Goal: Navigation & Orientation: Find specific page/section

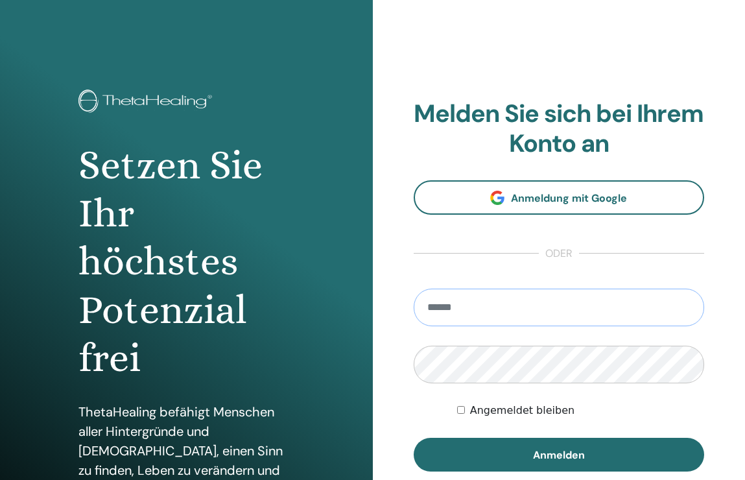
type input "**********"
click at [558, 454] on button "Anmelden" at bounding box center [559, 455] width 291 height 34
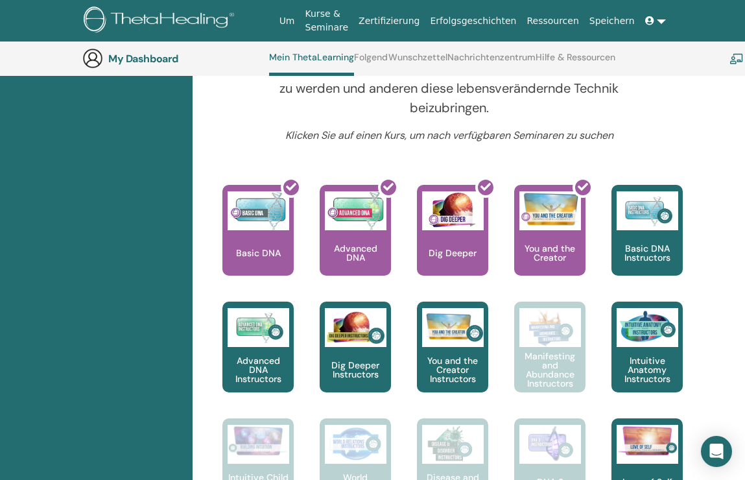
scroll to position [558, 2]
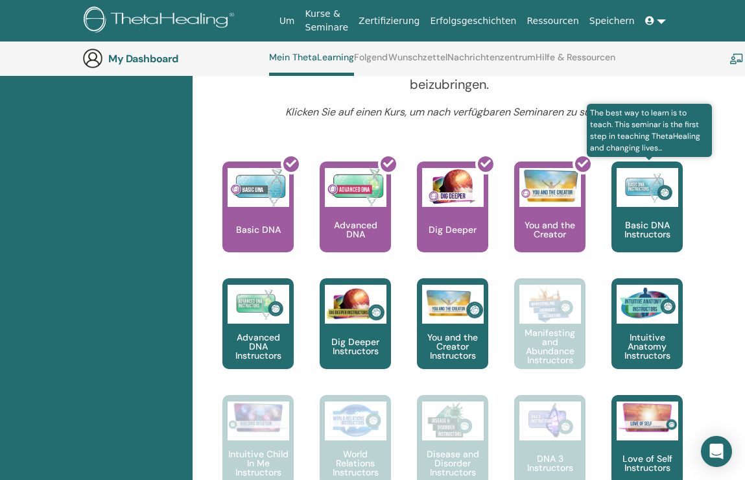
click at [651, 204] on img at bounding box center [648, 187] width 62 height 39
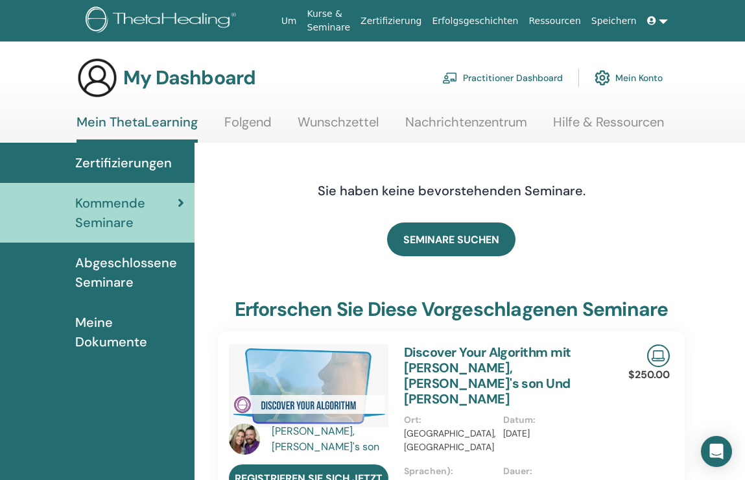
click at [338, 21] on link "Kurse & Seminare" at bounding box center [329, 21] width 54 height 38
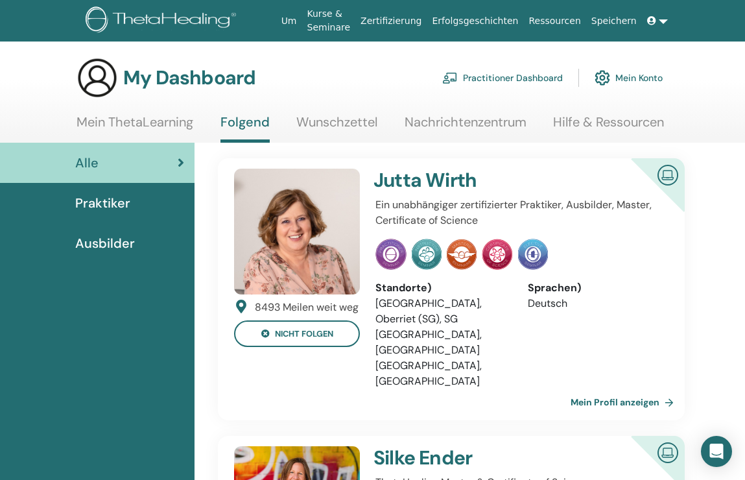
click at [538, 76] on link "Practitioner Dashboard" at bounding box center [502, 78] width 121 height 29
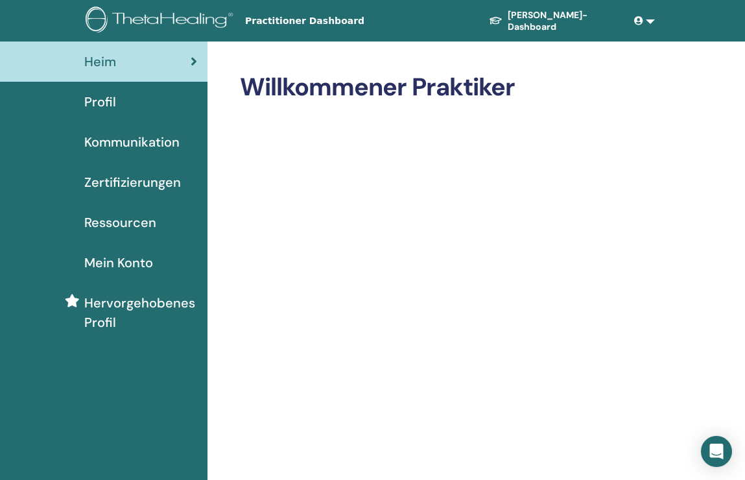
click at [167, 110] on div "Profil" at bounding box center [103, 101] width 187 height 19
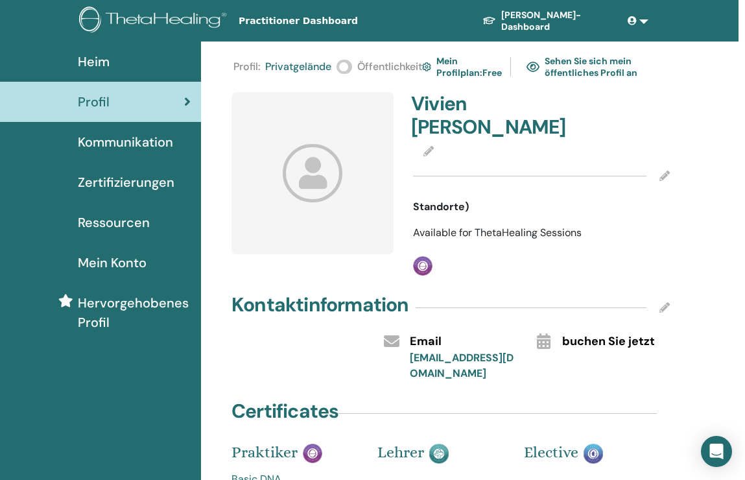
scroll to position [0, 6]
click at [127, 145] on span "Kommunikation" at bounding box center [125, 141] width 95 height 19
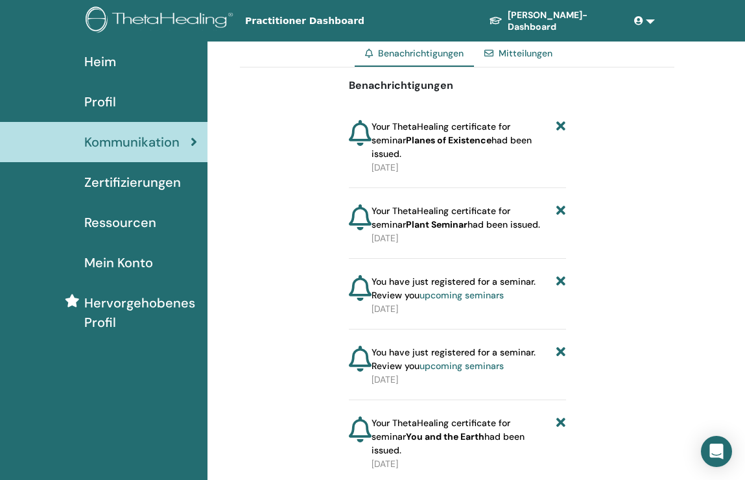
click at [134, 54] on div "Heim" at bounding box center [103, 61] width 187 height 19
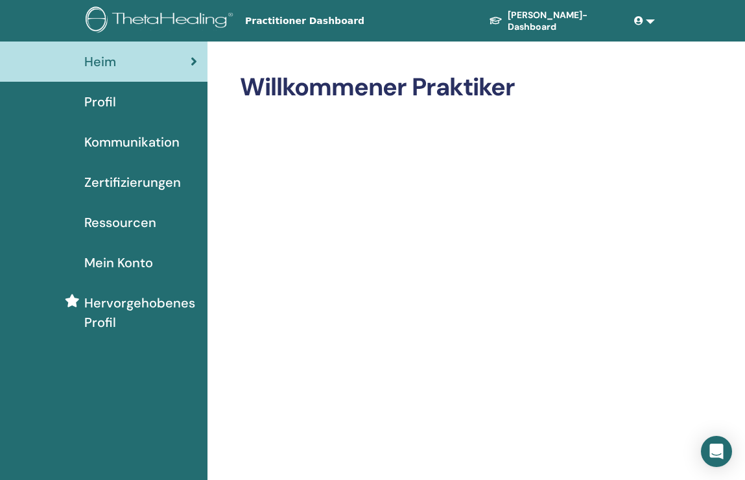
click at [136, 101] on div "Profil" at bounding box center [103, 101] width 187 height 19
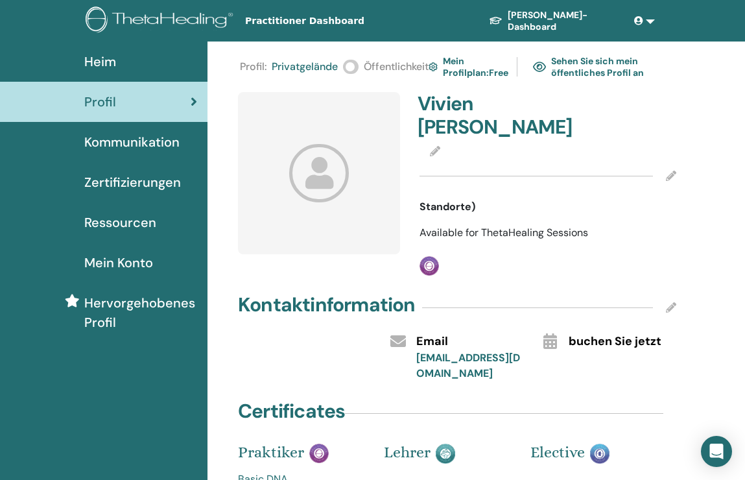
click at [630, 21] on link at bounding box center [644, 21] width 31 height 24
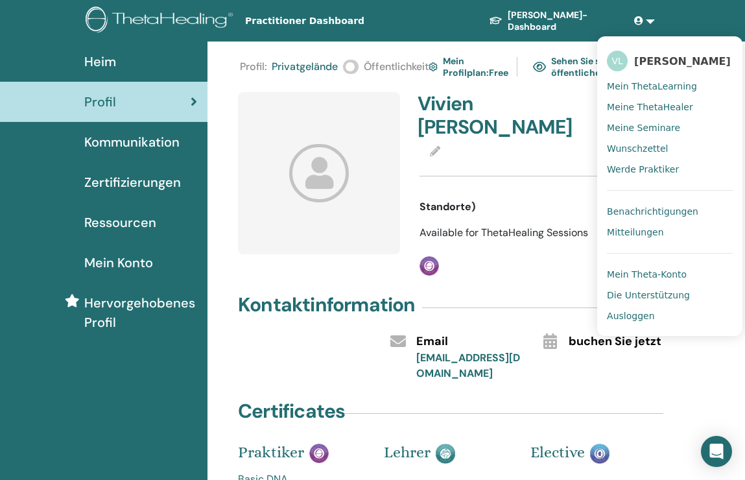
click at [637, 128] on span "Meine Seminare" at bounding box center [643, 128] width 73 height 12
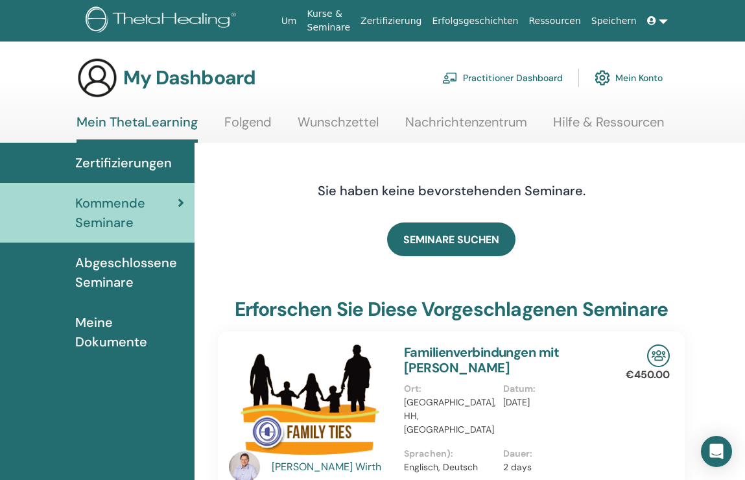
click at [158, 163] on span "Zertifizierungen" at bounding box center [123, 162] width 97 height 19
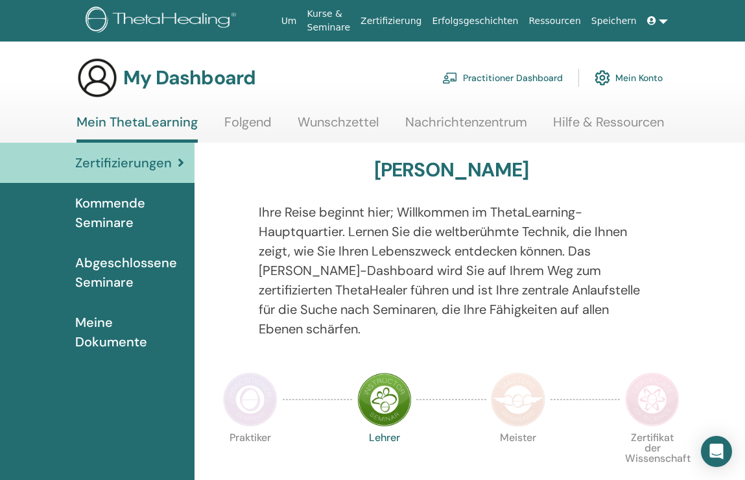
scroll to position [115, 0]
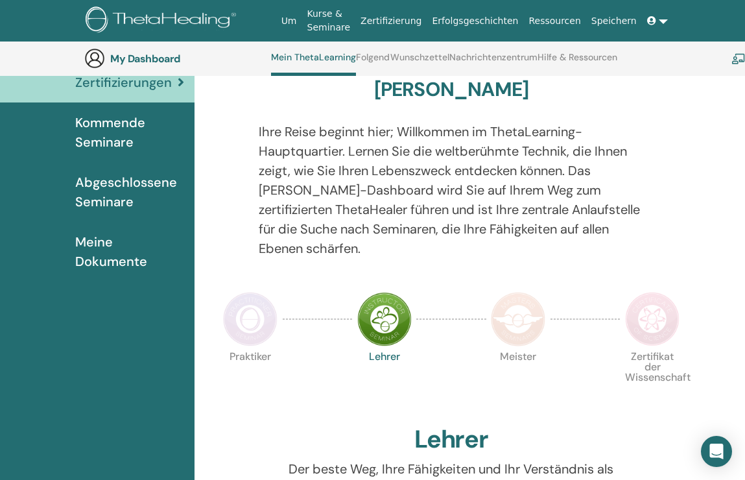
click at [263, 296] on img at bounding box center [250, 319] width 54 height 54
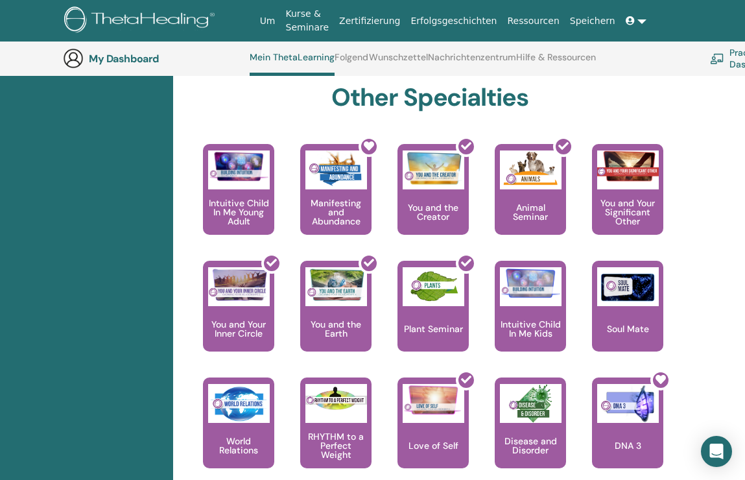
scroll to position [762, 21]
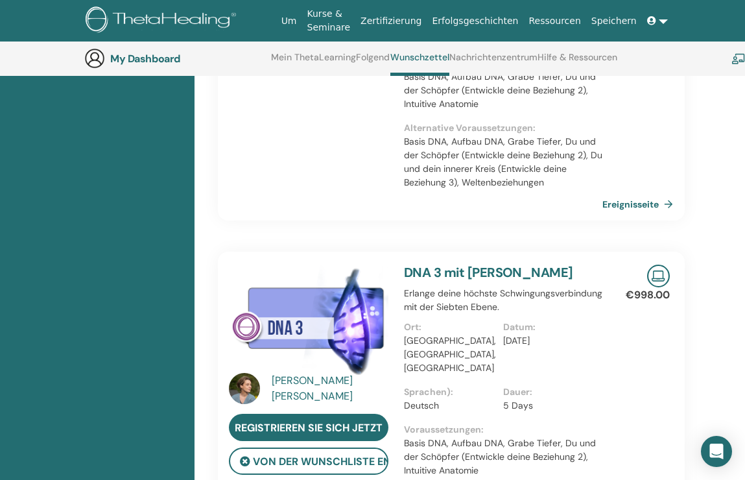
scroll to position [628, 0]
